Goal: Check status: Check status

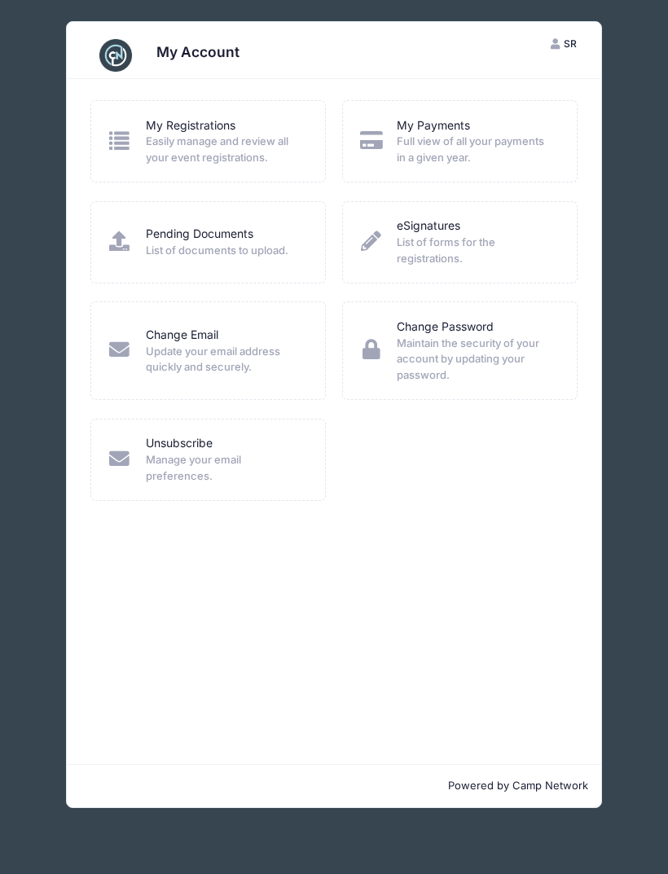
click at [505, 148] on span "Full view of all your payments in a given year." at bounding box center [475, 150] width 159 height 32
click at [467, 128] on link "My Payments" at bounding box center [432, 125] width 73 height 17
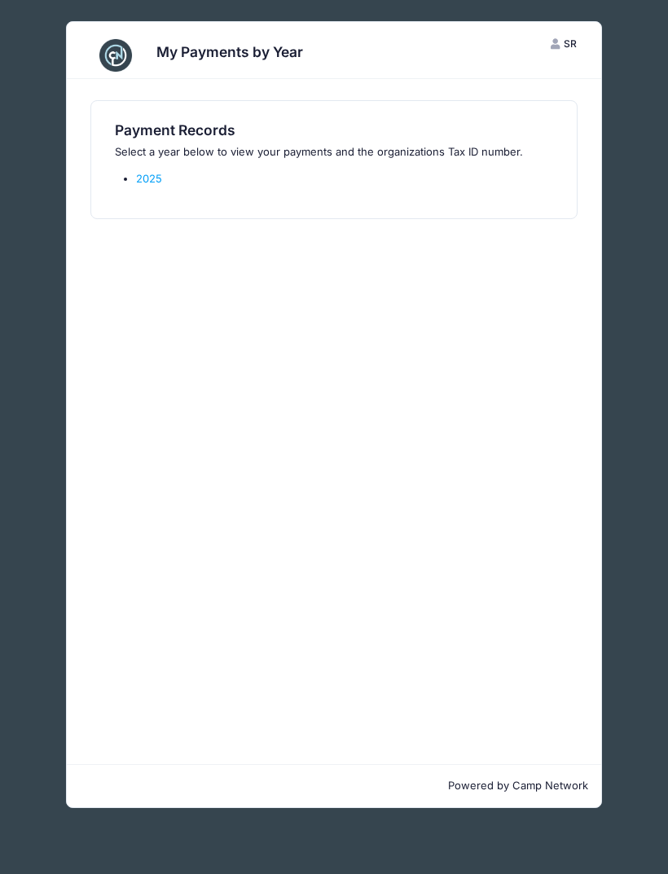
click at [156, 165] on div "Payment Records Select a year below to view your payments and the organizations…" at bounding box center [333, 159] width 453 height 75
click at [153, 178] on link "2025" at bounding box center [149, 178] width 26 height 13
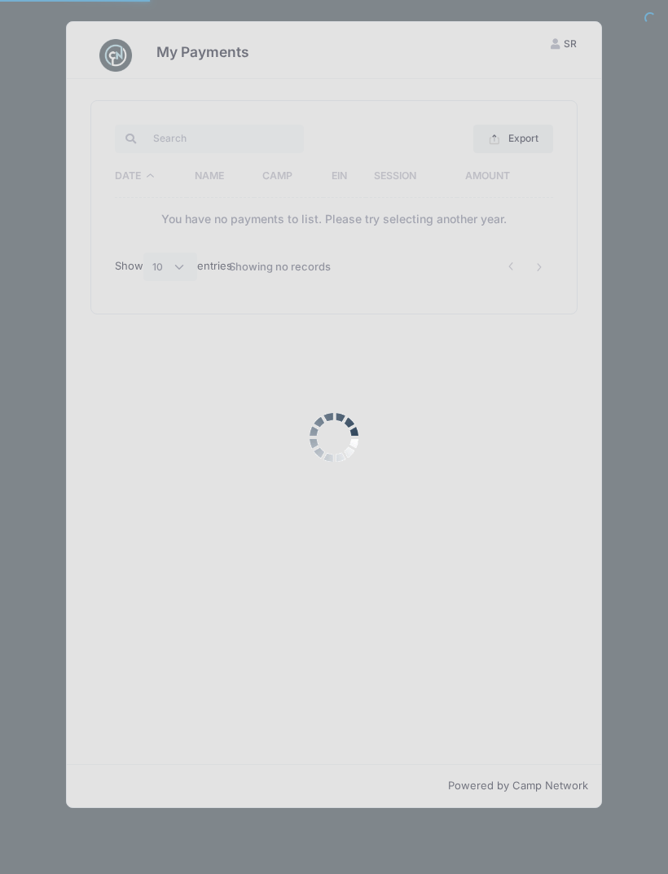
select select "10"
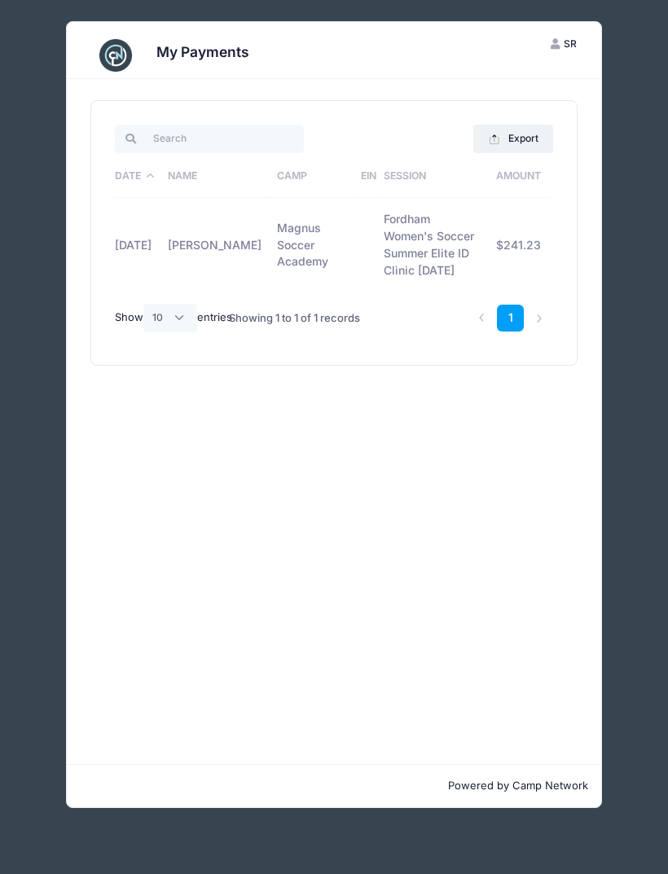
click at [532, 230] on td "$241.23" at bounding box center [518, 245] width 61 height 94
click at [501, 224] on td "$241.23" at bounding box center [518, 245] width 61 height 94
click at [541, 314] on li at bounding box center [539, 317] width 27 height 27
click at [517, 314] on link "1" at bounding box center [510, 317] width 27 height 27
click at [221, 234] on td "Sofia Neves" at bounding box center [215, 245] width 110 height 94
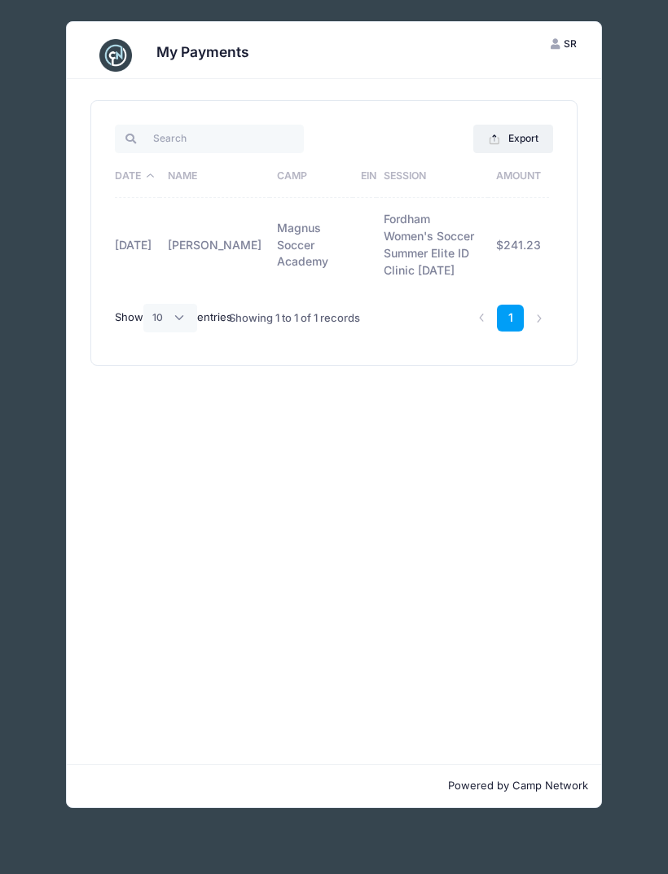
click at [138, 270] on td "10/04/2025" at bounding box center [137, 245] width 45 height 94
click at [376, 256] on td "Fordham Women's Soccer Summer Elite ID Clinic [DATE]" at bounding box center [432, 245] width 112 height 94
click at [517, 320] on link "1" at bounding box center [510, 317] width 27 height 27
click at [525, 132] on button "Export" at bounding box center [512, 139] width 79 height 28
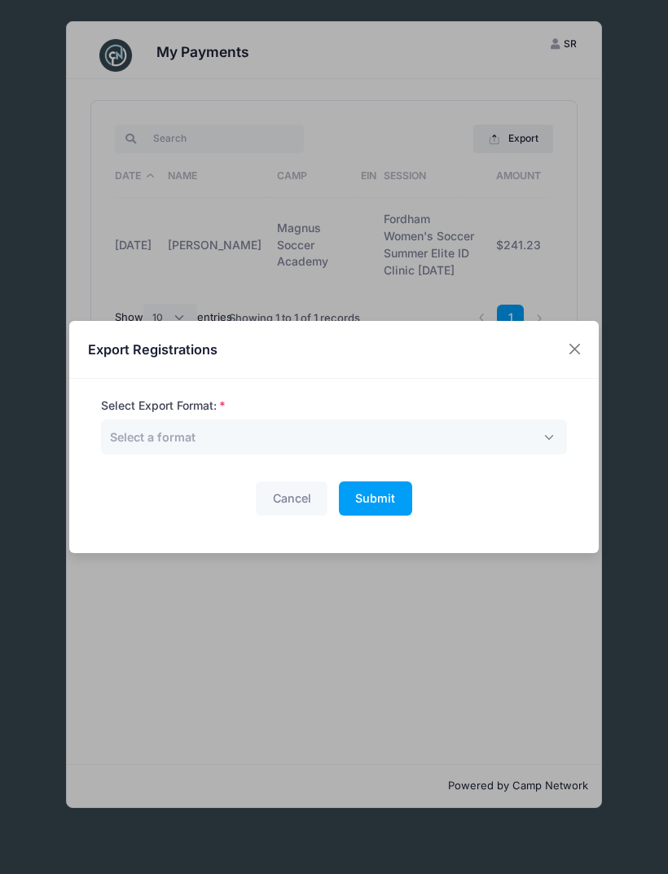
click at [574, 348] on button "Close" at bounding box center [574, 349] width 29 height 29
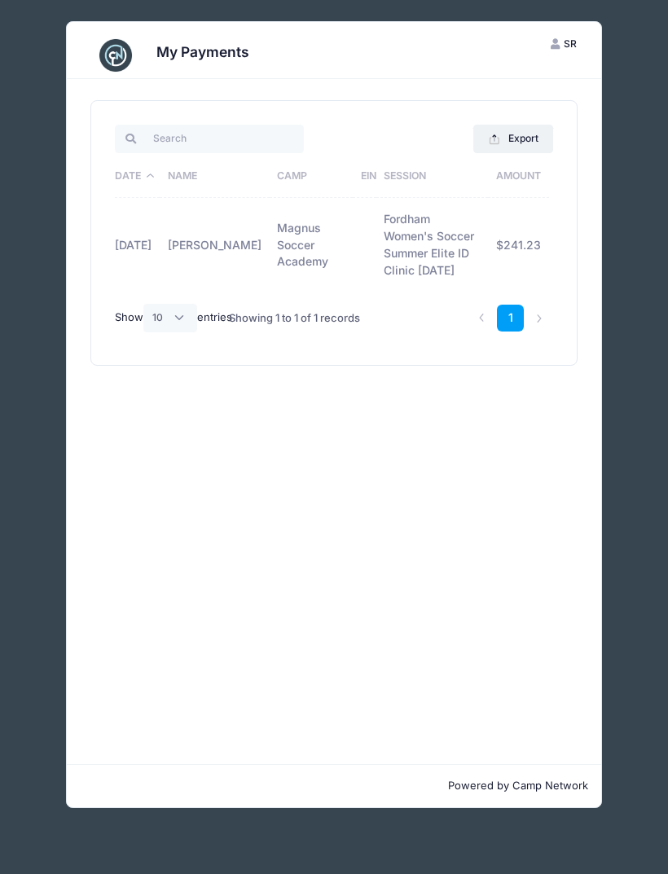
click at [590, 42] on button "SR Sofia Ramos Neves" at bounding box center [563, 44] width 55 height 28
click at [558, 53] on button "SR Sofia Ramos Neves" at bounding box center [563, 44] width 55 height 28
click at [567, 45] on span "SR" at bounding box center [569, 43] width 13 height 12
click at [475, 78] on link "My Account" at bounding box center [489, 83] width 188 height 31
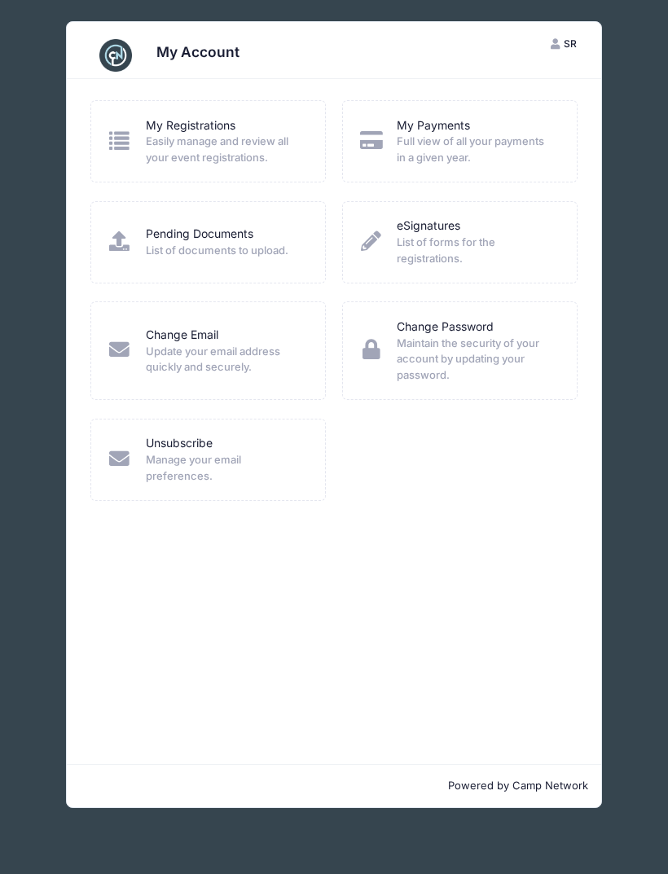
click at [284, 138] on span "Easily manage and review all your event registrations." at bounding box center [225, 150] width 159 height 32
click at [164, 143] on span "Easily manage and review all your event registrations." at bounding box center [225, 150] width 159 height 32
click at [131, 147] on icon at bounding box center [119, 140] width 25 height 20
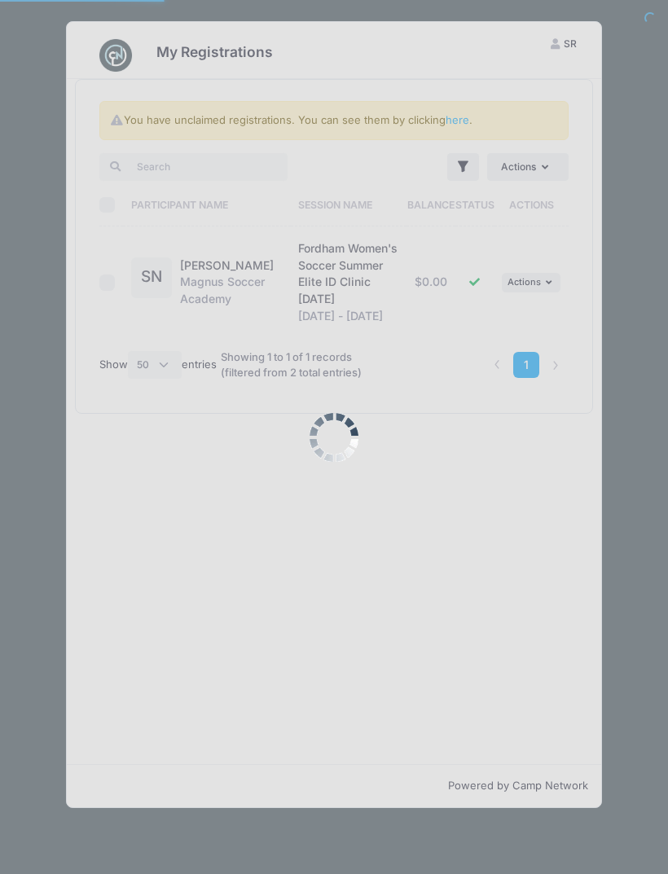
select select "50"
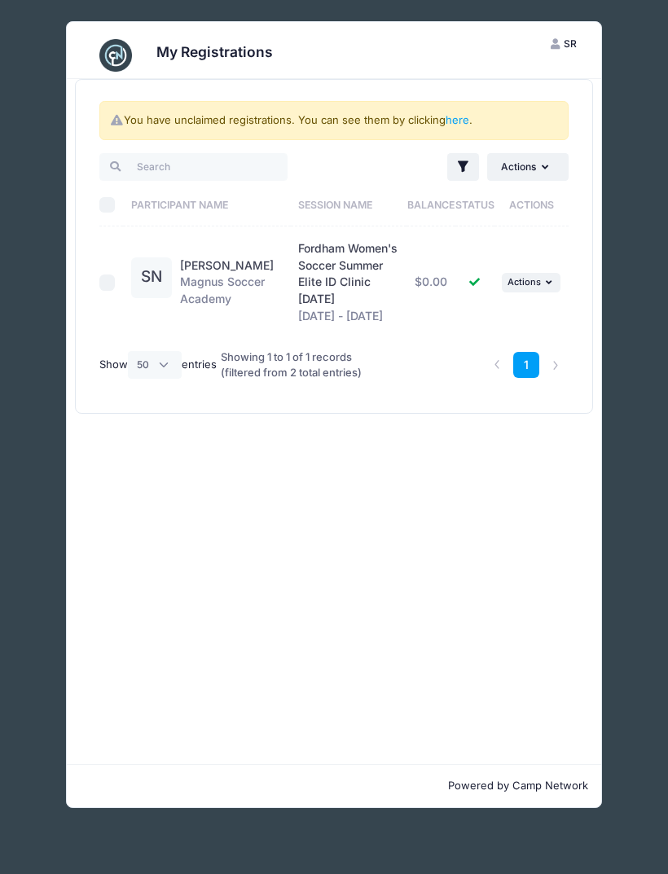
click at [189, 32] on div "My Registrations" at bounding box center [334, 50] width 534 height 57
click at [186, 261] on link "Sofia Neves" at bounding box center [227, 265] width 94 height 14
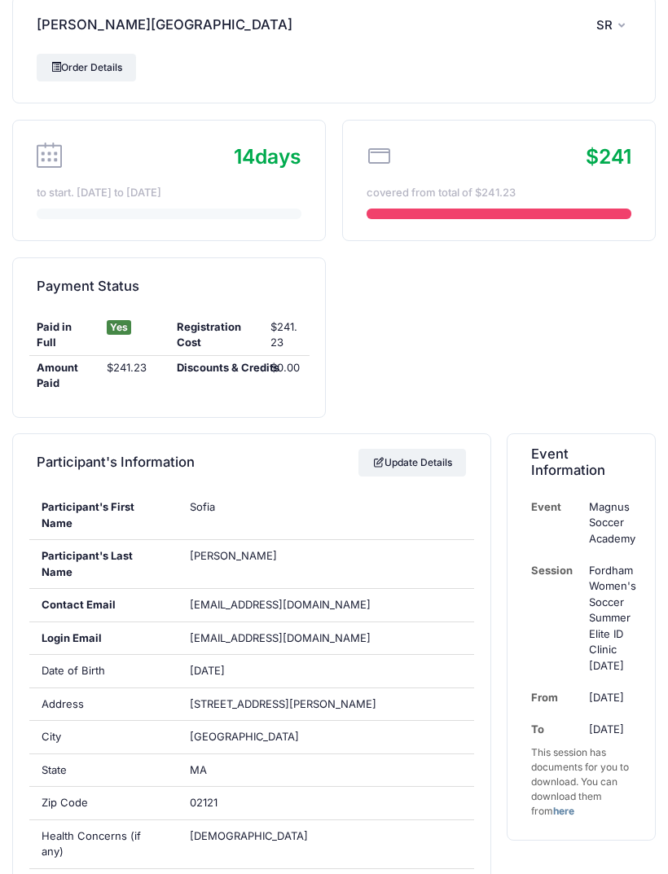
scroll to position [6, 0]
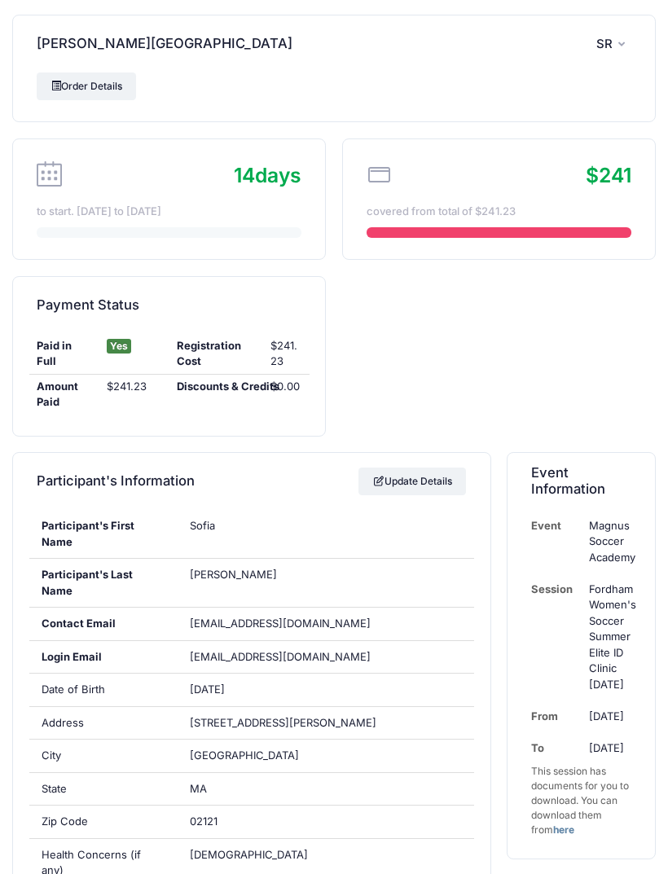
click at [76, 90] on link "Order Details" at bounding box center [86, 86] width 99 height 28
